Goal: Information Seeking & Learning: Learn about a topic

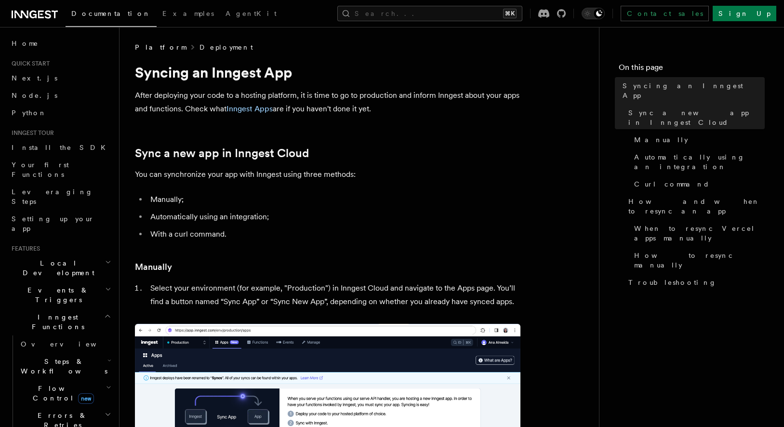
click at [199, 45] on link "Deployment" at bounding box center [225, 47] width 53 height 10
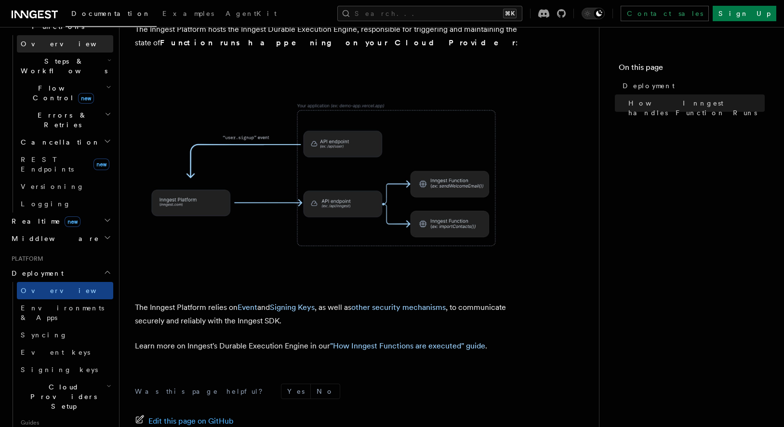
scroll to position [305, 0]
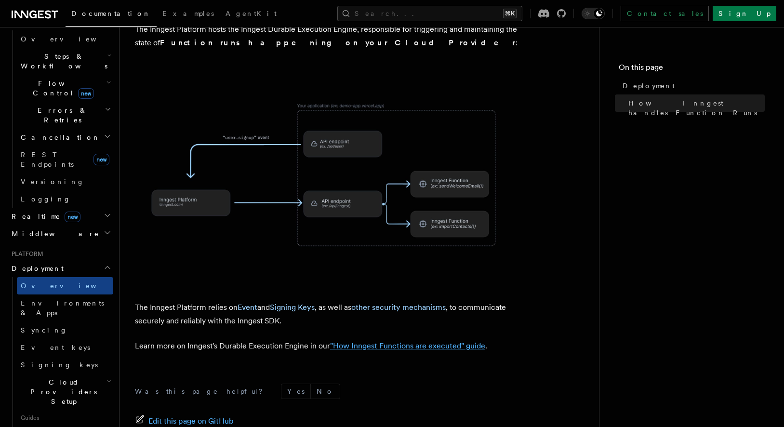
click at [390, 341] on link ""How Inngest Functions are executed" guide" at bounding box center [407, 345] width 155 height 9
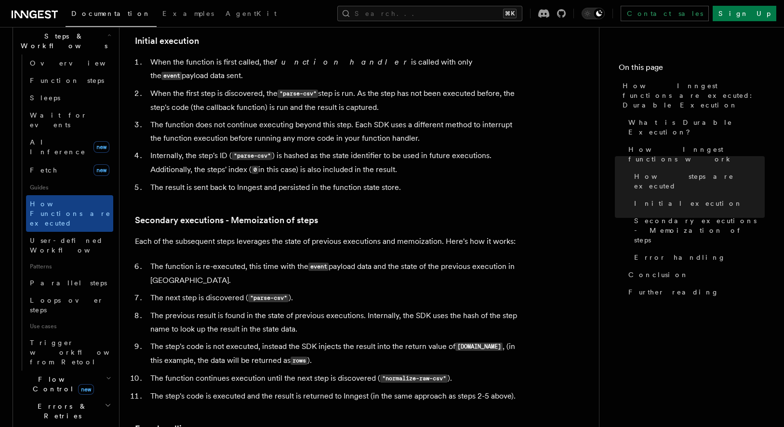
scroll to position [340, 0]
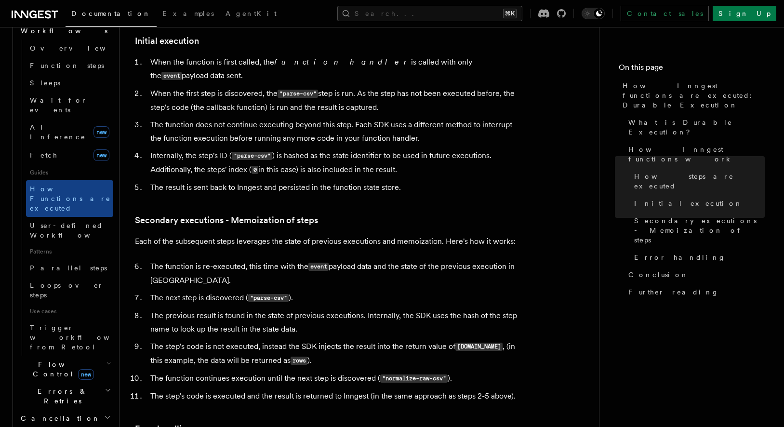
scroll to position [331, 0]
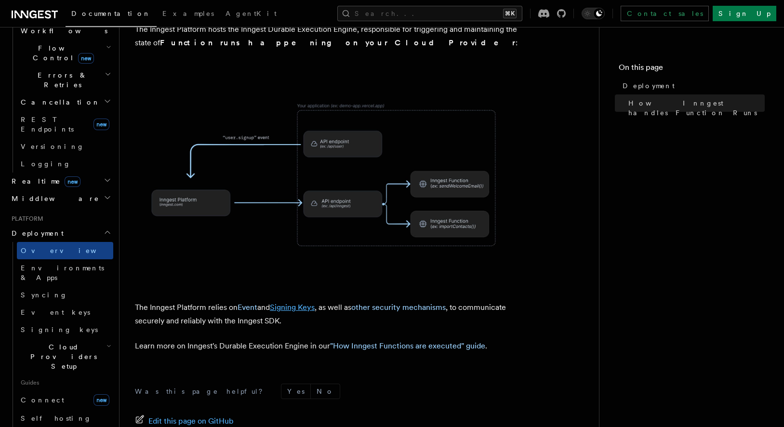
click at [311, 303] on link "Signing Keys" at bounding box center [292, 307] width 45 height 9
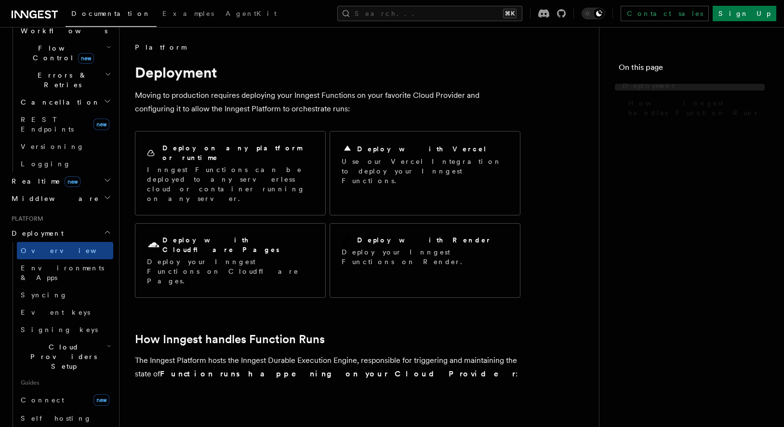
scroll to position [331, 0]
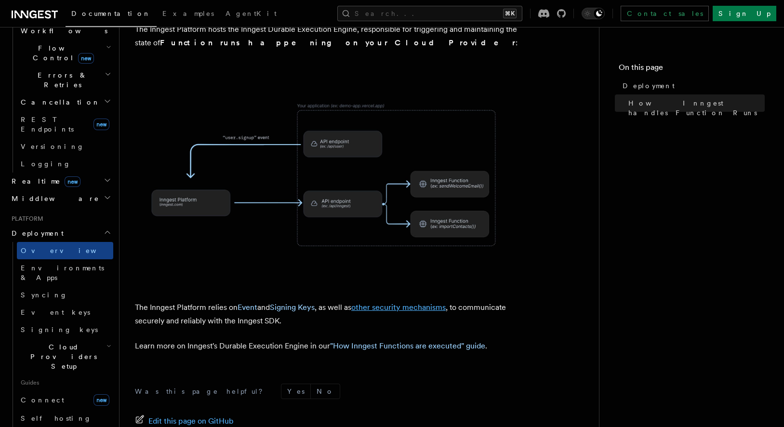
click at [371, 303] on link "other security mechanisms" at bounding box center [398, 307] width 94 height 9
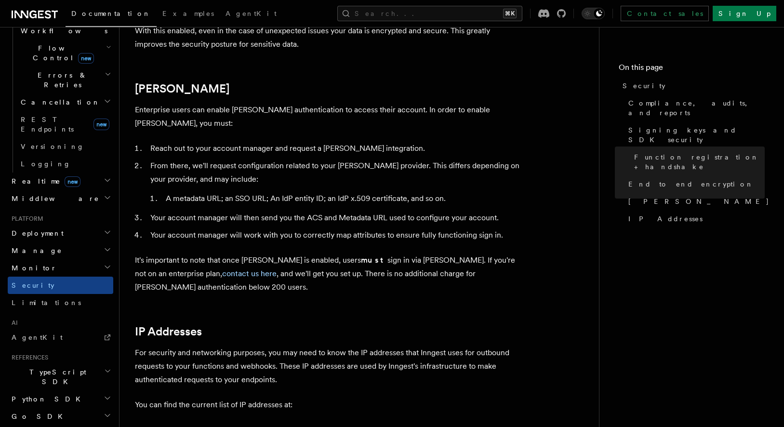
scroll to position [1233, 0]
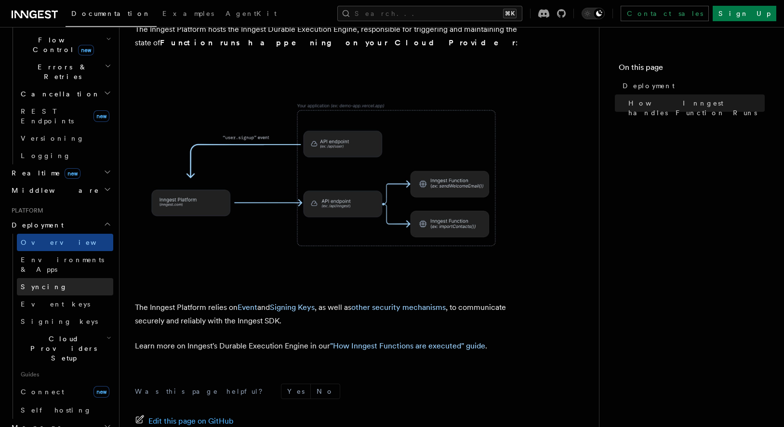
scroll to position [349, 0]
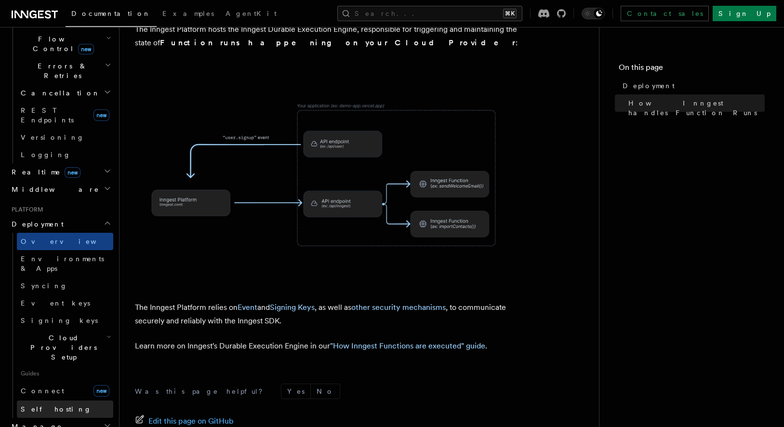
click at [57, 400] on link "Self hosting" at bounding box center [65, 408] width 96 height 17
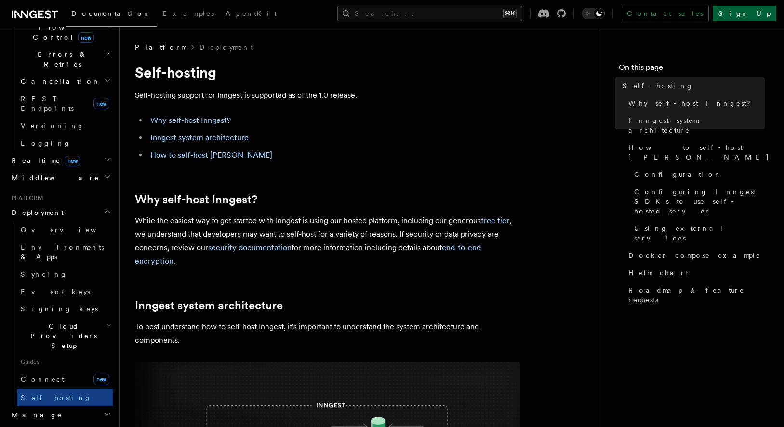
click at [763, 14] on link "Sign Up" at bounding box center [745, 13] width 64 height 15
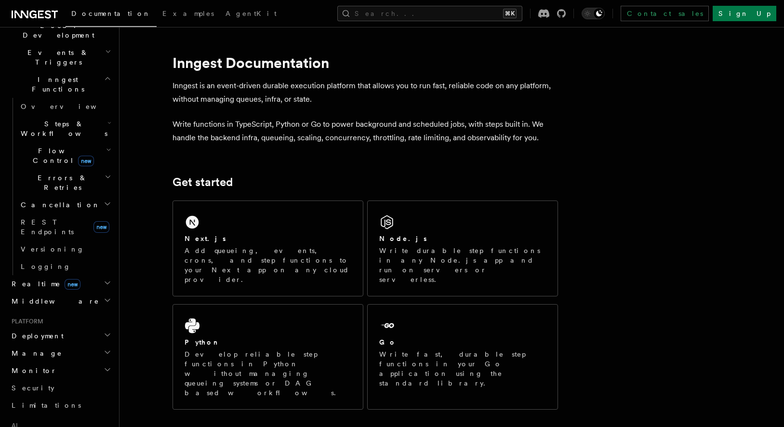
scroll to position [242, 0]
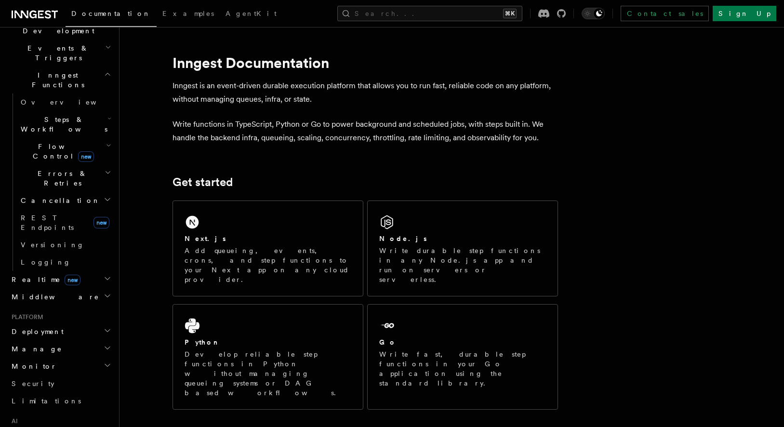
click at [52, 323] on h2 "Deployment" at bounding box center [61, 331] width 106 height 17
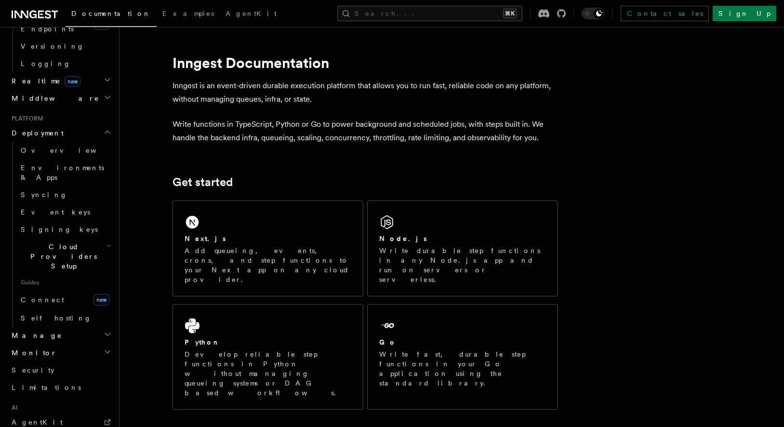
scroll to position [443, 0]
click at [52, 324] on h2 "Manage" at bounding box center [61, 332] width 106 height 17
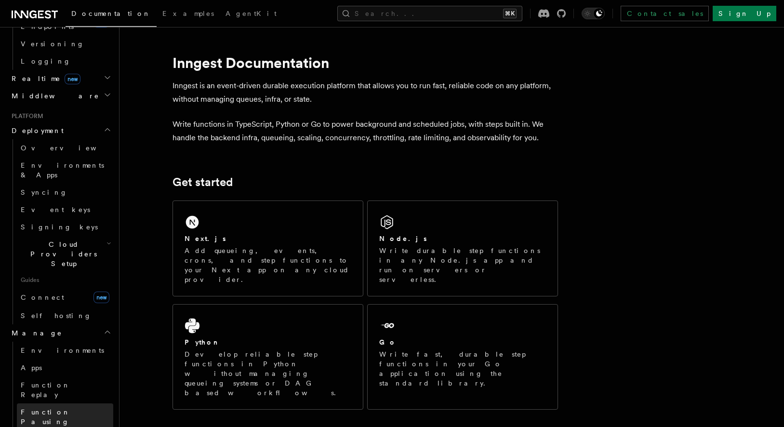
click at [54, 408] on span "Function Pausing" at bounding box center [46, 416] width 50 height 17
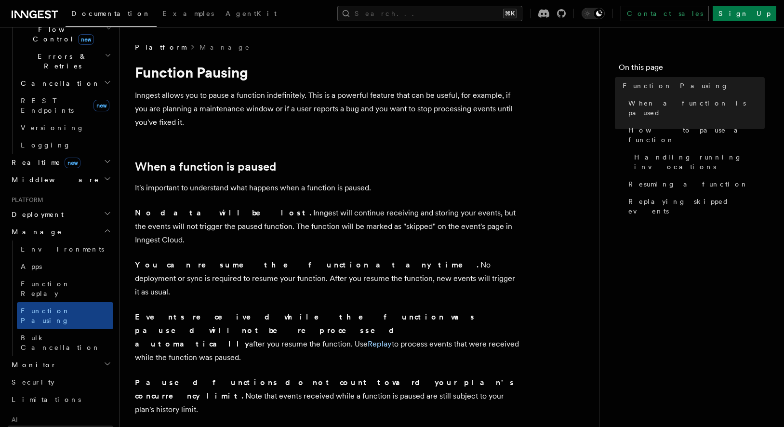
scroll to position [353, 0]
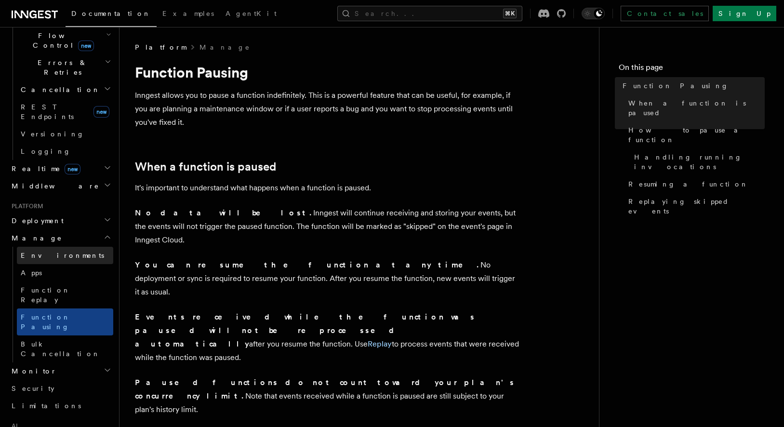
click at [40, 252] on span "Environments" at bounding box center [62, 256] width 83 height 8
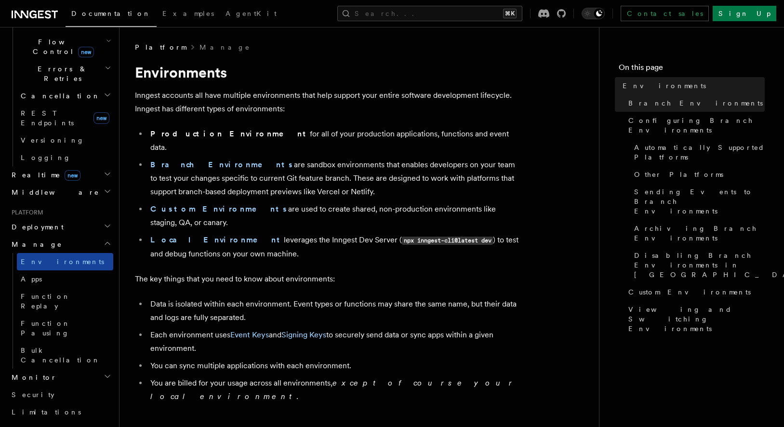
scroll to position [344, 0]
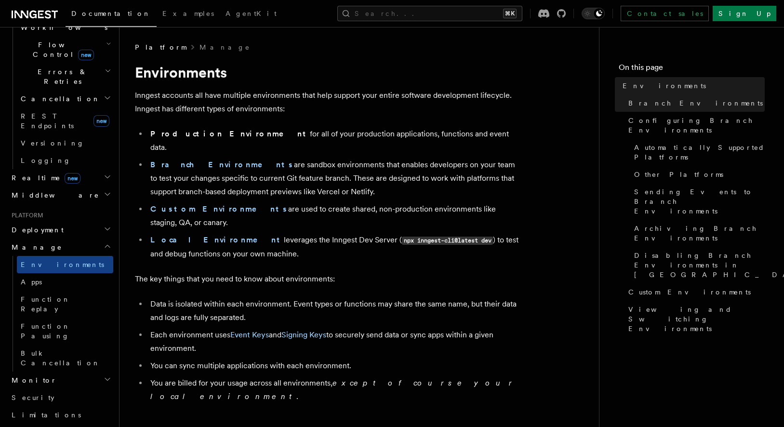
click at [37, 225] on span "Deployment" at bounding box center [36, 230] width 56 height 10
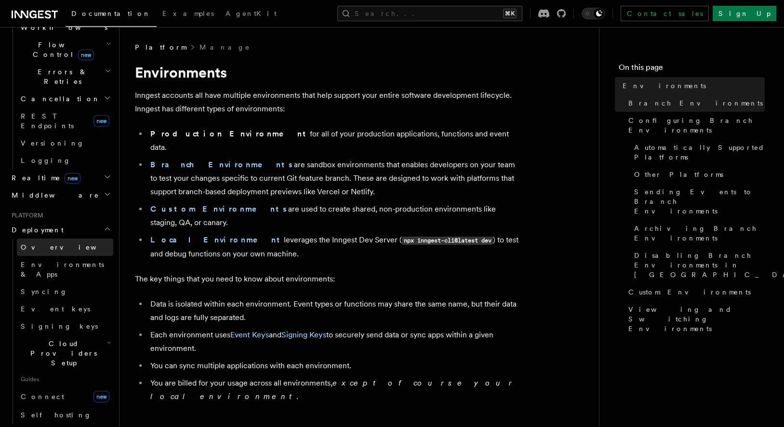
click at [42, 243] on span "Overview" at bounding box center [70, 247] width 99 height 8
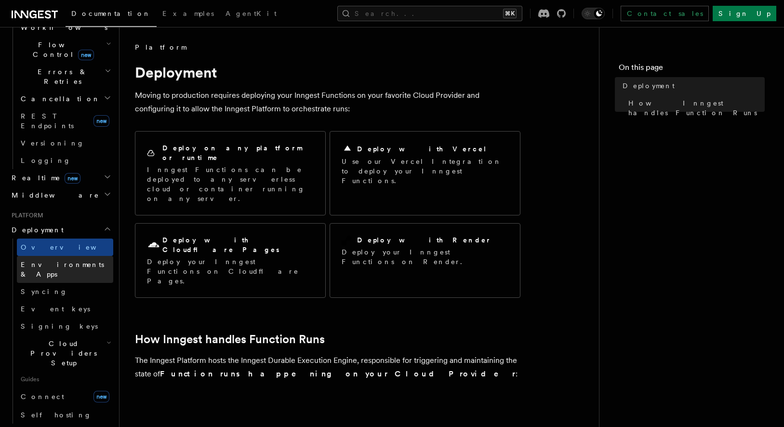
click at [46, 261] on span "Environments & Apps" at bounding box center [62, 269] width 83 height 17
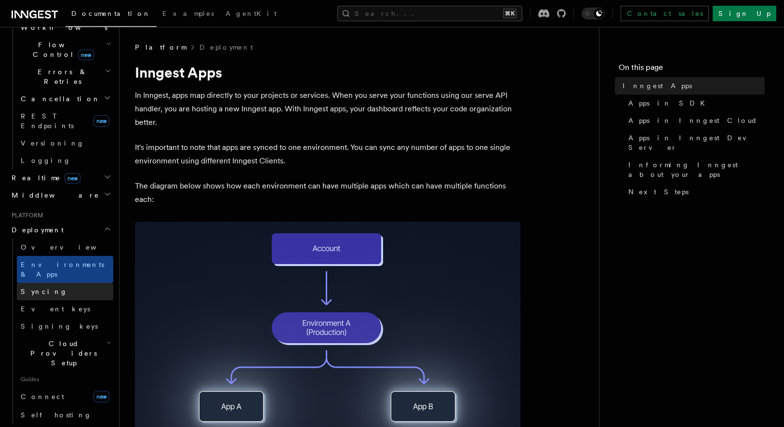
click at [45, 283] on link "Syncing" at bounding box center [65, 291] width 96 height 17
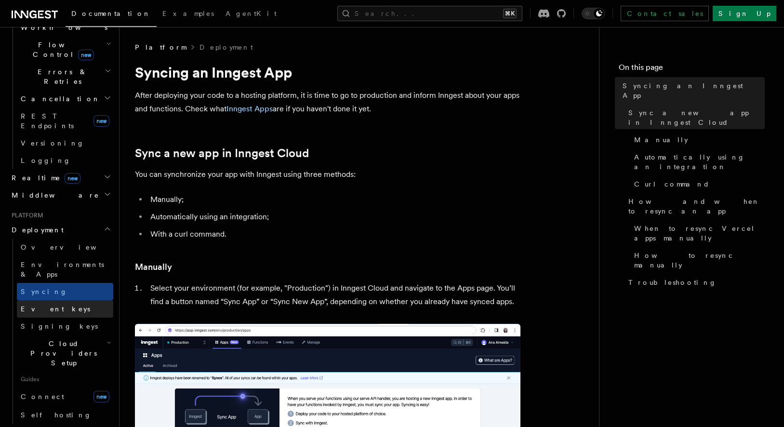
click at [47, 305] on span "Event keys" at bounding box center [55, 309] width 69 height 8
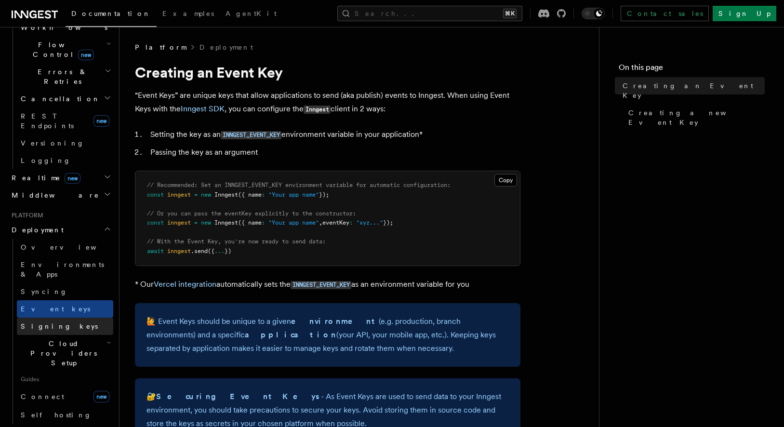
click at [47, 322] on span "Signing keys" at bounding box center [59, 326] width 77 height 8
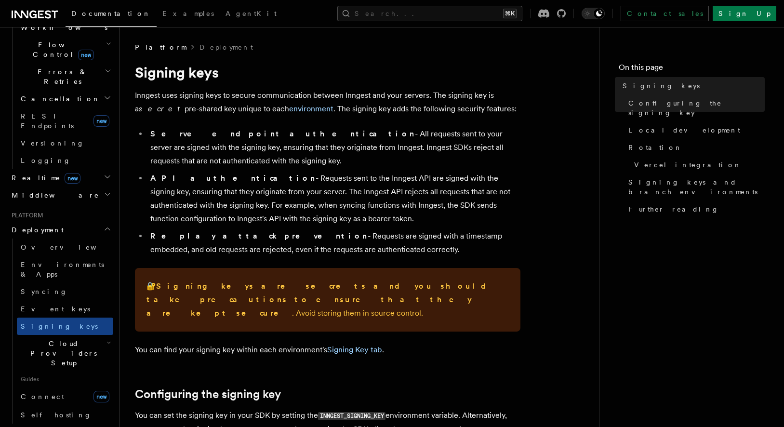
click at [51, 339] on span "Cloud Providers Setup" at bounding box center [62, 353] width 90 height 29
click at [47, 300] on link "Event keys" at bounding box center [65, 308] width 96 height 17
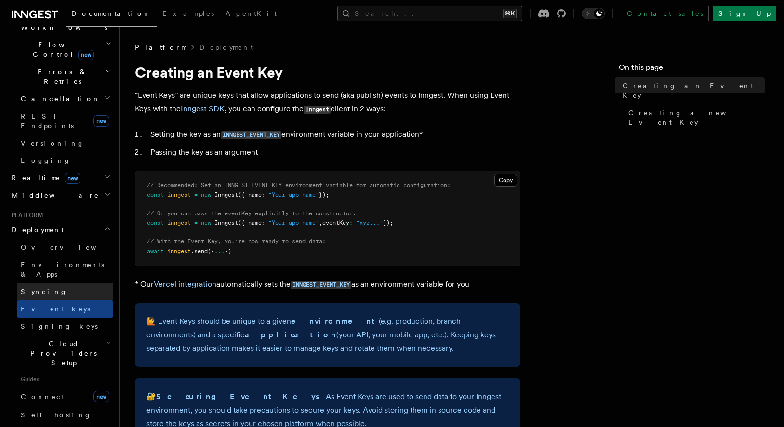
click at [40, 288] on span "Syncing" at bounding box center [44, 292] width 47 height 8
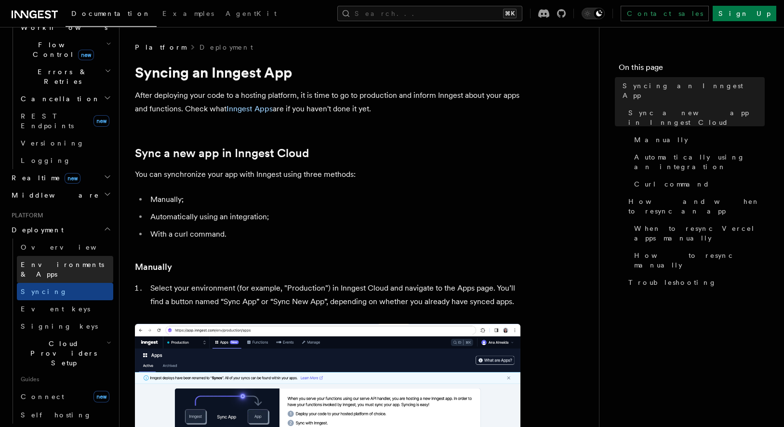
click at [40, 260] on span "Environments & Apps" at bounding box center [67, 269] width 93 height 19
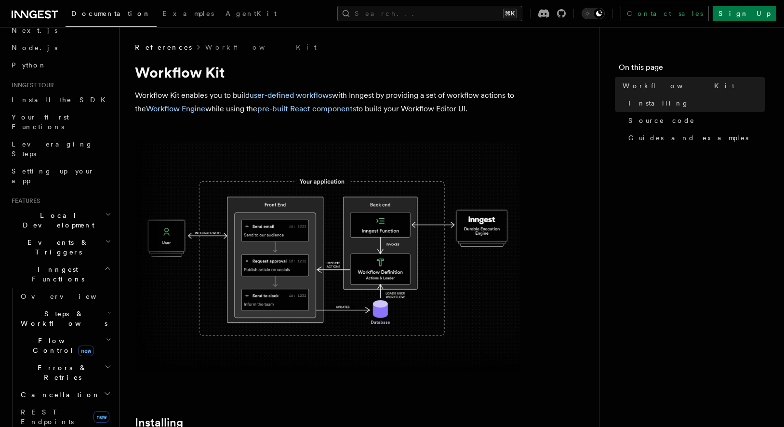
scroll to position [55, 0]
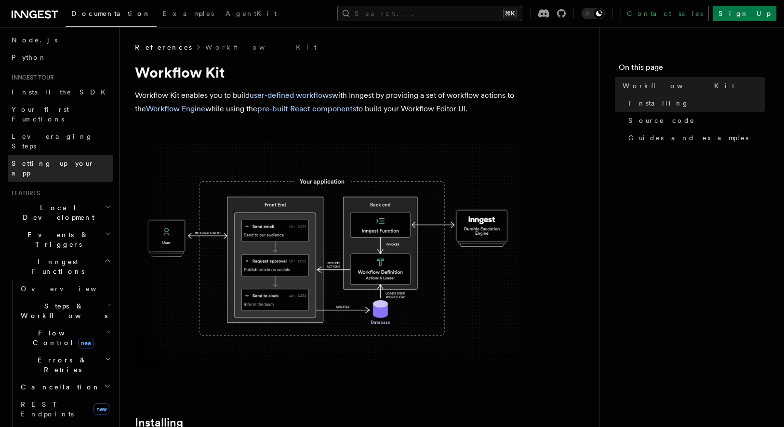
click at [78, 155] on link "Setting up your app" at bounding box center [61, 168] width 106 height 27
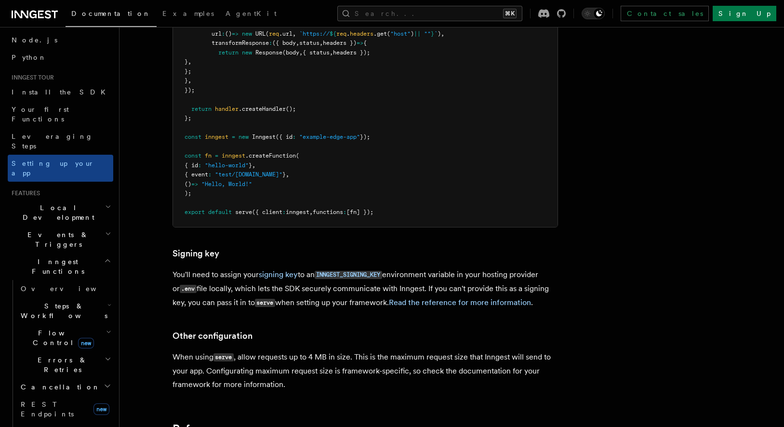
scroll to position [8659, 0]
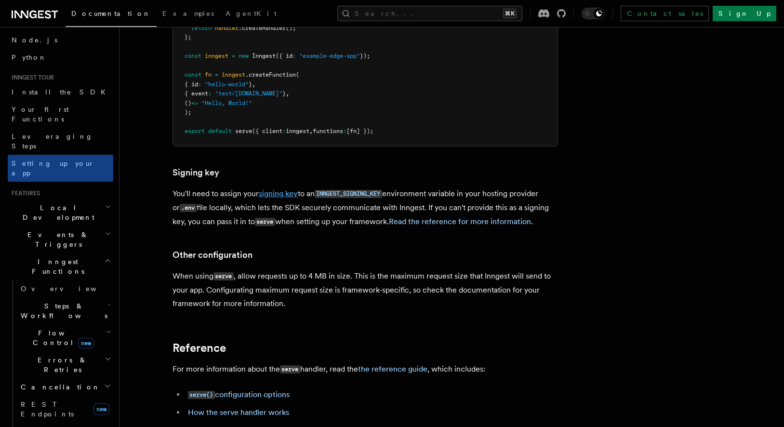
click at [279, 189] on link "signing key" at bounding box center [278, 193] width 39 height 9
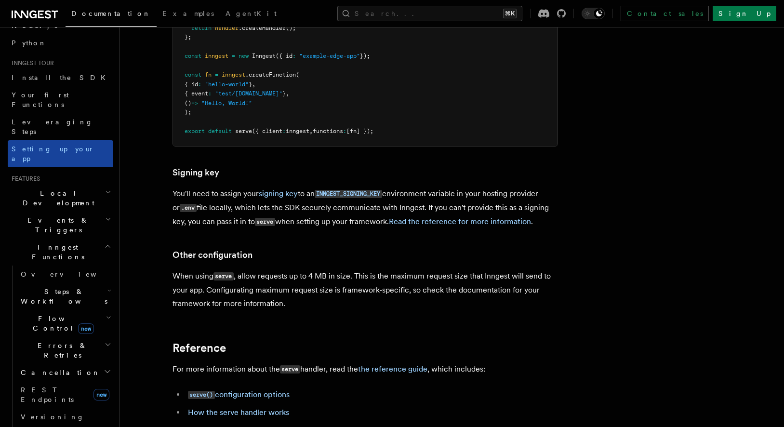
scroll to position [68, 0]
click at [90, 240] on h2 "Inngest Functions" at bounding box center [61, 253] width 106 height 27
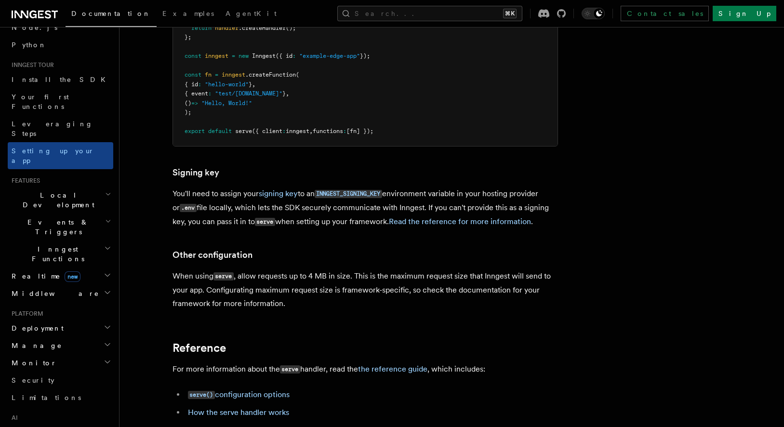
click at [90, 240] on h2 "Inngest Functions" at bounding box center [61, 253] width 106 height 27
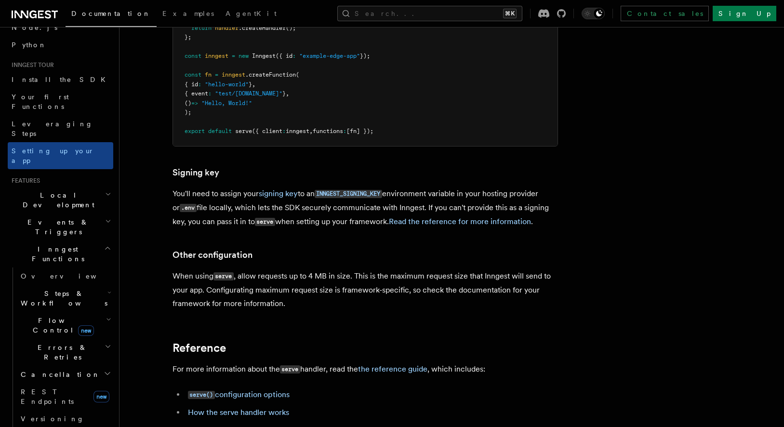
click at [90, 240] on h2 "Inngest Functions" at bounding box center [61, 253] width 106 height 27
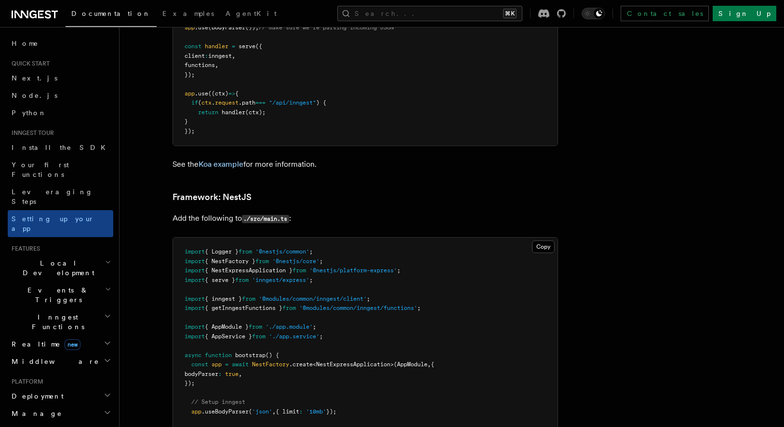
scroll to position [5497, 0]
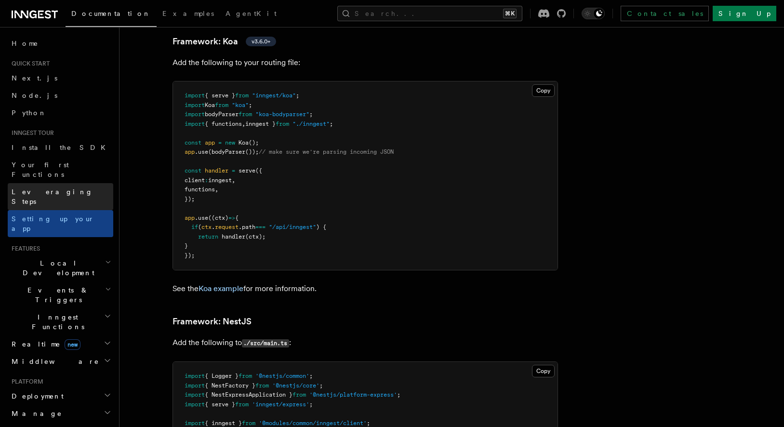
click at [91, 185] on link "Leveraging Steps" at bounding box center [61, 196] width 106 height 27
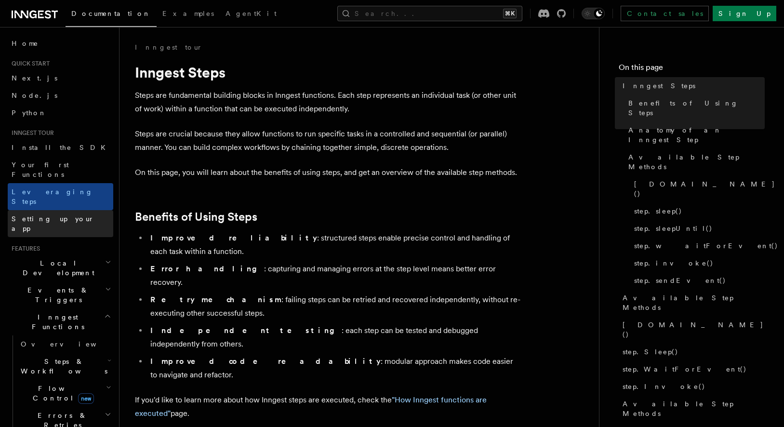
click at [88, 210] on link "Setting up your app" at bounding box center [61, 223] width 106 height 27
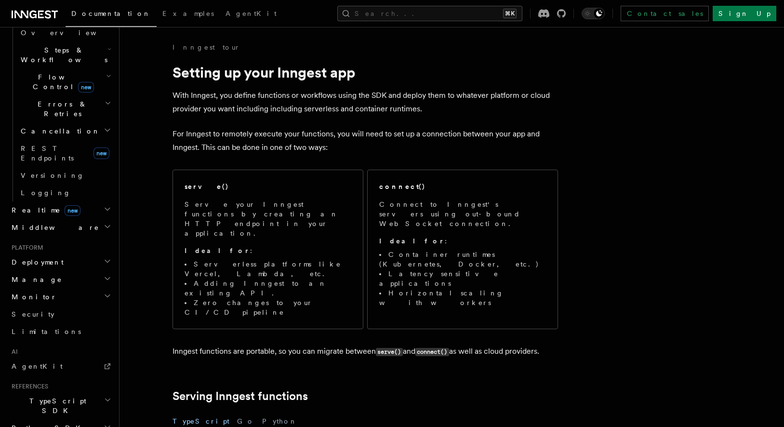
scroll to position [315, 0]
click at [102, 250] on h2 "Deployment" at bounding box center [61, 258] width 106 height 17
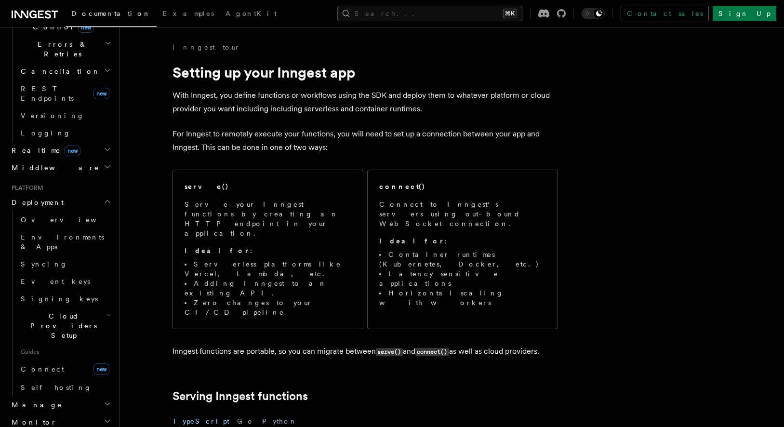
scroll to position [394, 0]
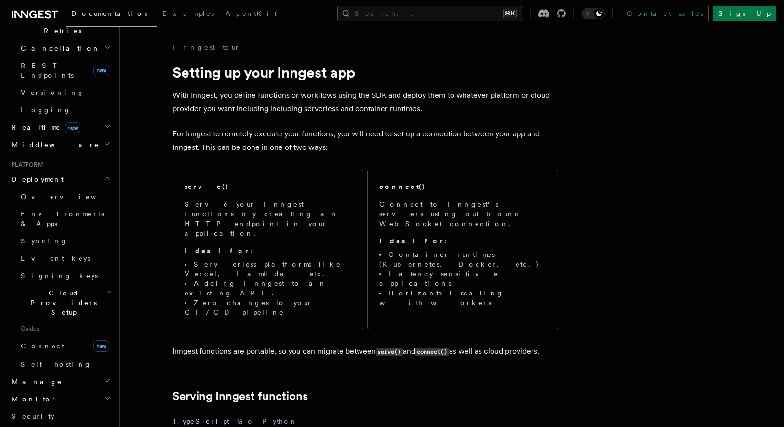
click at [82, 373] on h2 "Manage" at bounding box center [61, 381] width 106 height 17
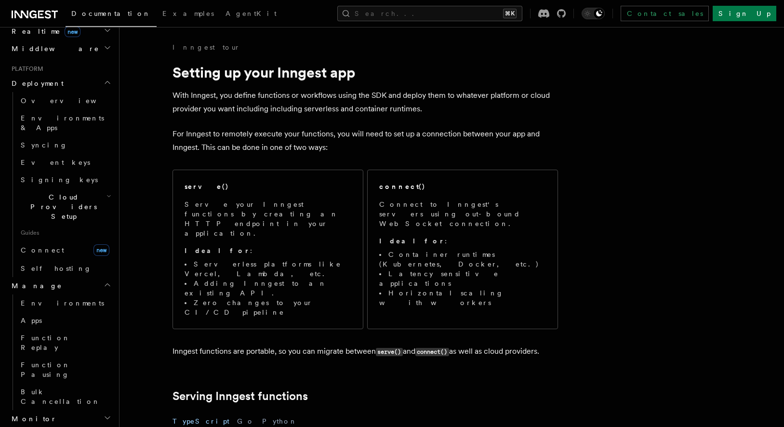
scroll to position [516, 0]
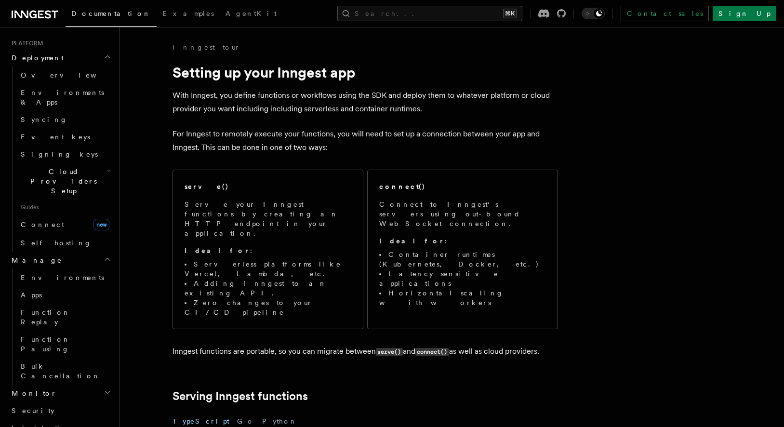
click at [75, 385] on h2 "Monitor" at bounding box center [61, 393] width 106 height 17
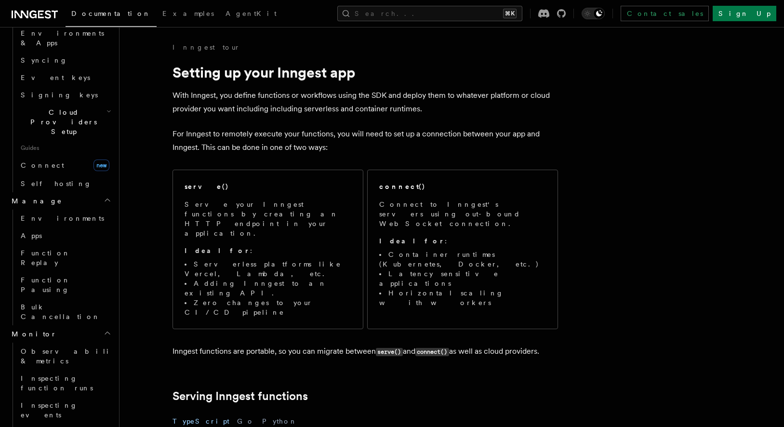
scroll to position [575, 0]
click at [72, 347] on span "Observability & metrics" at bounding box center [70, 355] width 99 height 17
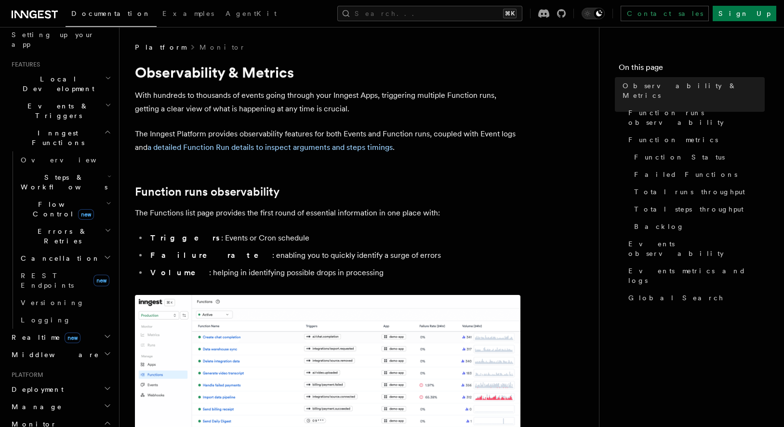
scroll to position [185, 0]
click at [96, 328] on h2 "Realtime new" at bounding box center [61, 336] width 106 height 17
click at [98, 389] on h2 "Middleware" at bounding box center [61, 397] width 106 height 17
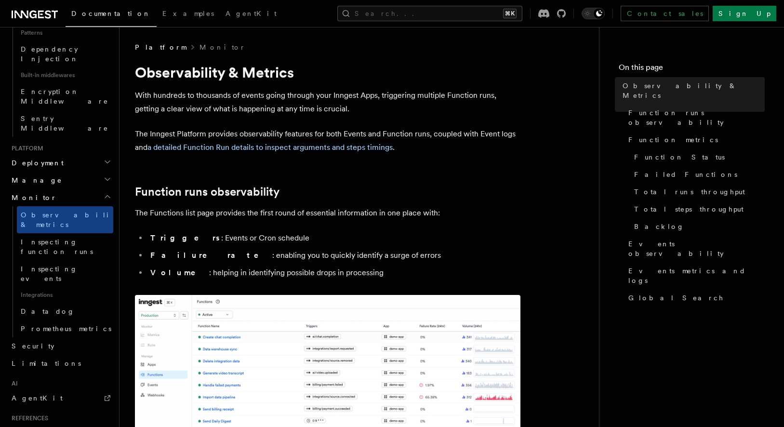
scroll to position [618, 0]
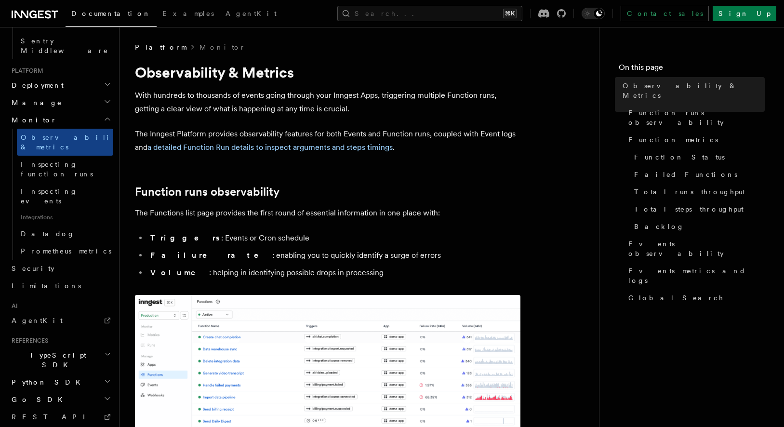
scroll to position [692, 0]
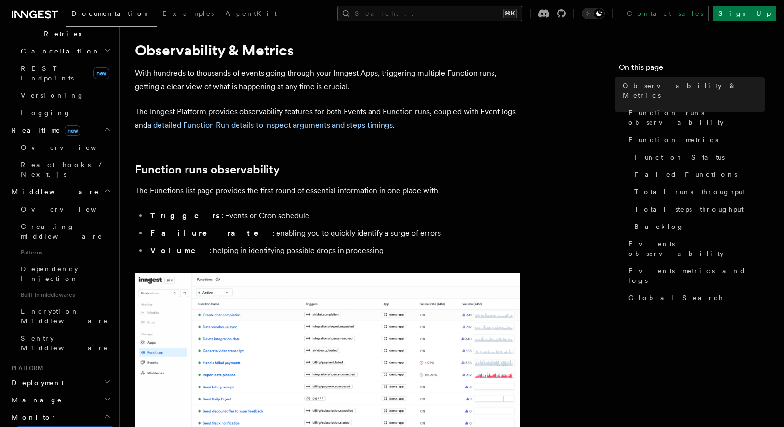
scroll to position [385, 0]
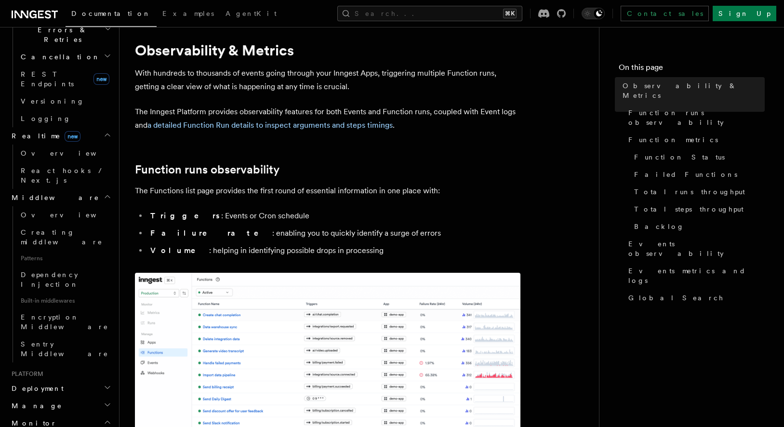
click at [58, 397] on h2 "Manage" at bounding box center [61, 405] width 106 height 17
click at [50, 380] on h2 "Deployment" at bounding box center [61, 388] width 106 height 17
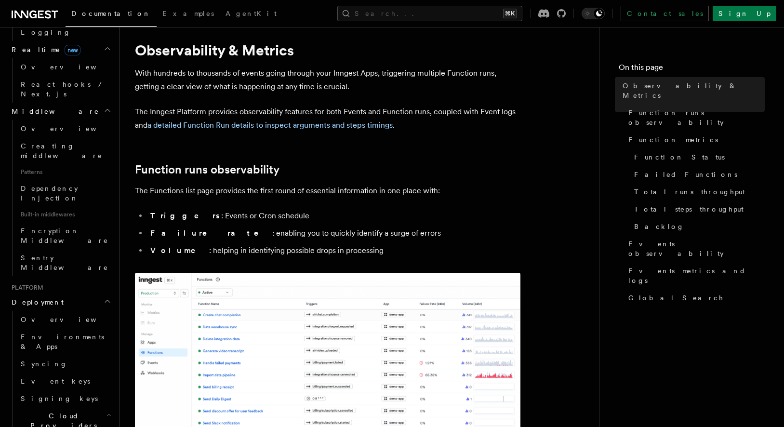
scroll to position [463, 0]
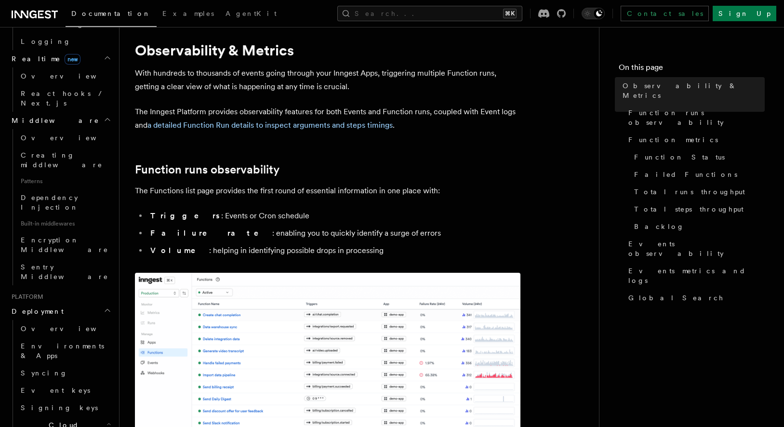
click at [102, 416] on h2 "Cloud Providers Setup" at bounding box center [65, 434] width 96 height 37
click at [53, 320] on link "Overview" at bounding box center [65, 328] width 96 height 17
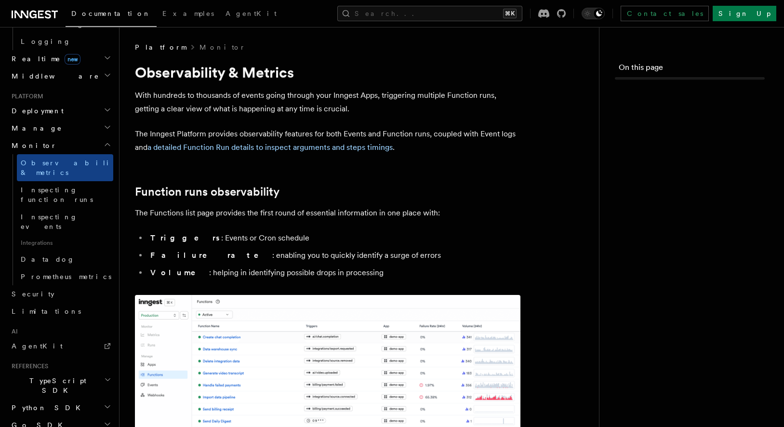
scroll to position [22, 0]
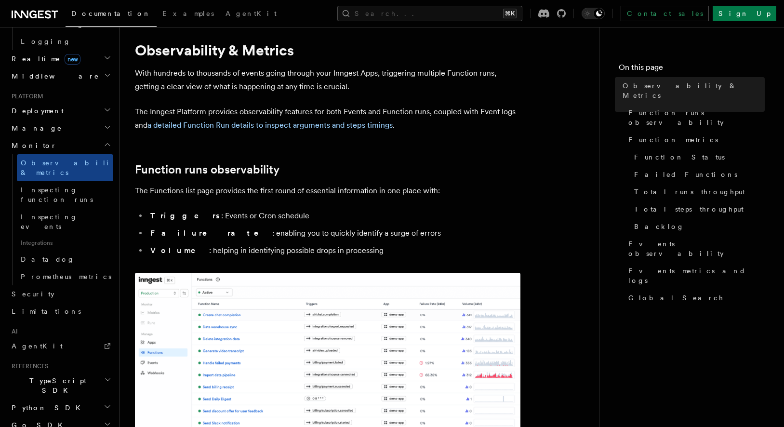
click at [78, 399] on h2 "Python SDK" at bounding box center [61, 407] width 106 height 17
click at [78, 372] on h2 "TypeScript SDK" at bounding box center [61, 385] width 106 height 27
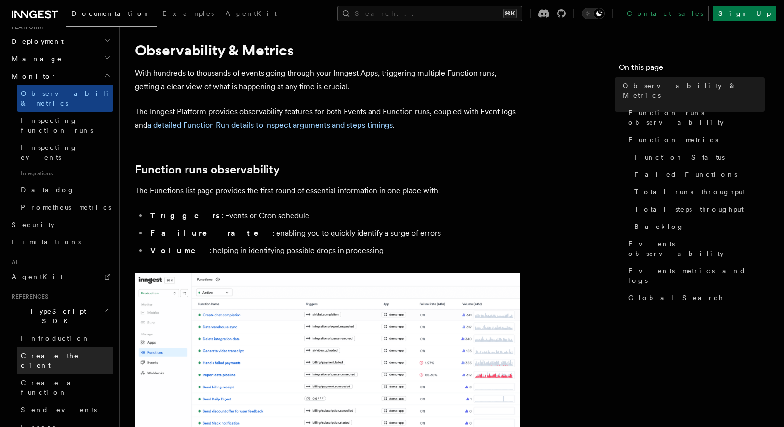
scroll to position [503, 0]
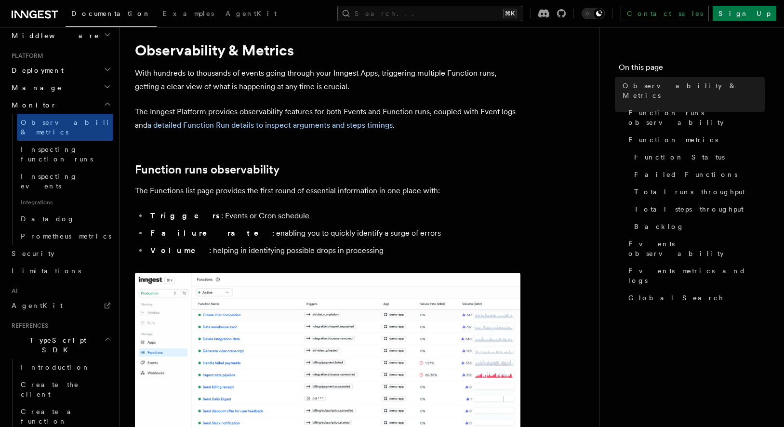
click at [87, 332] on h2 "TypeScript SDK" at bounding box center [61, 345] width 106 height 27
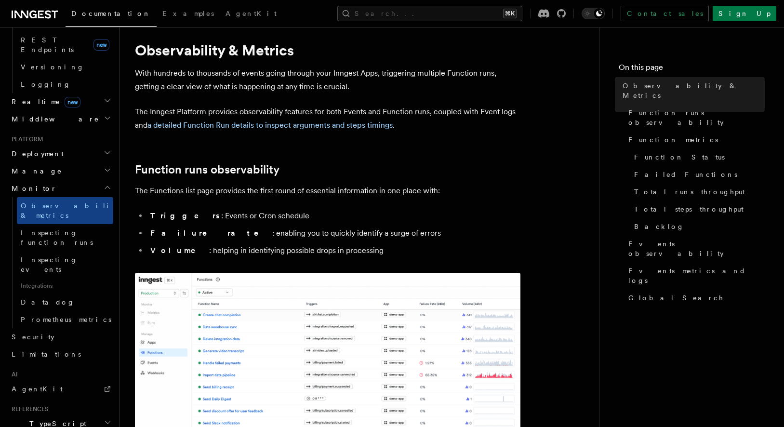
scroll to position [409, 0]
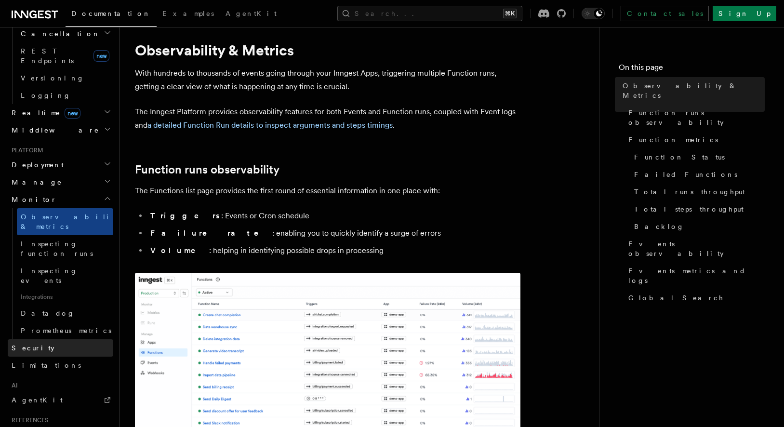
click at [75, 339] on link "Security" at bounding box center [61, 347] width 106 height 17
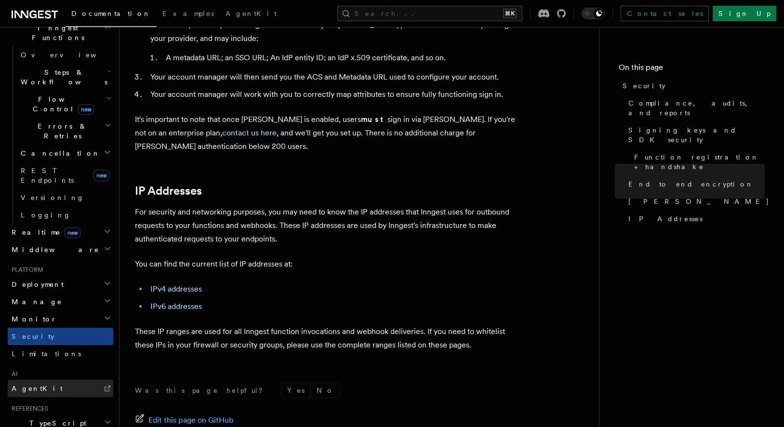
scroll to position [286, 0]
